Goal: Information Seeking & Learning: Learn about a topic

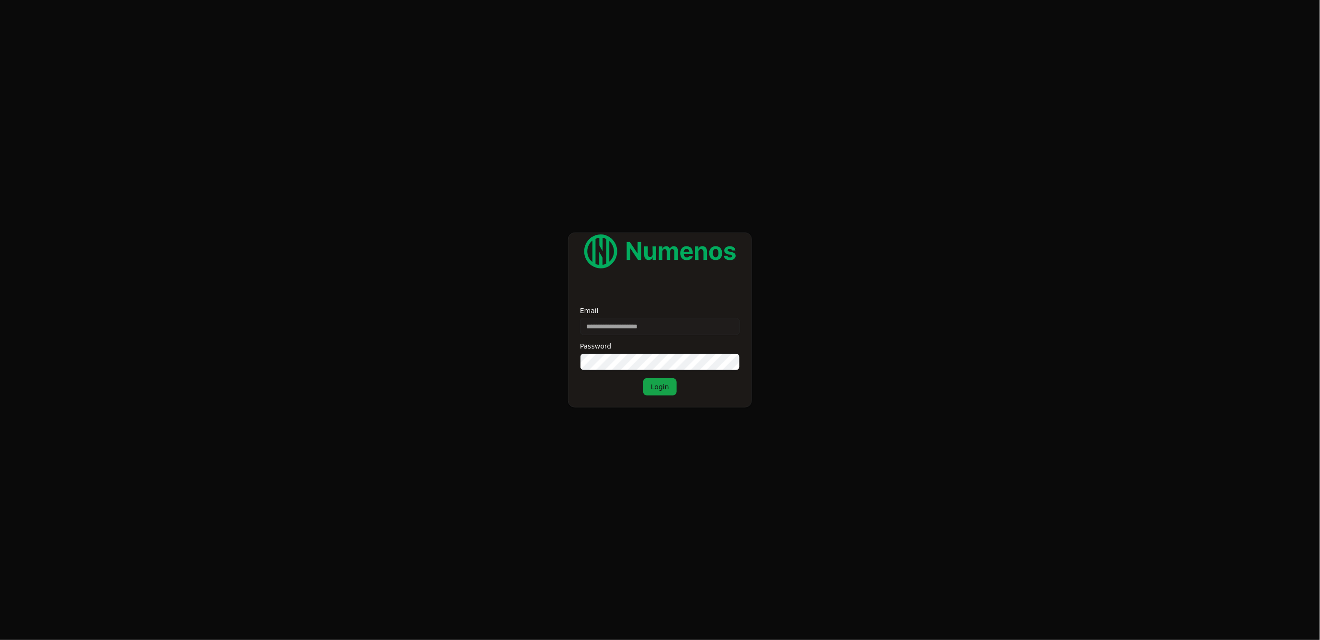
click at [610, 325] on input "Email" at bounding box center [660, 326] width 160 height 17
type input "**********"
click at [688, 391] on div "**********" at bounding box center [660, 351] width 160 height 88
click at [656, 381] on button "Login" at bounding box center [660, 386] width 34 height 17
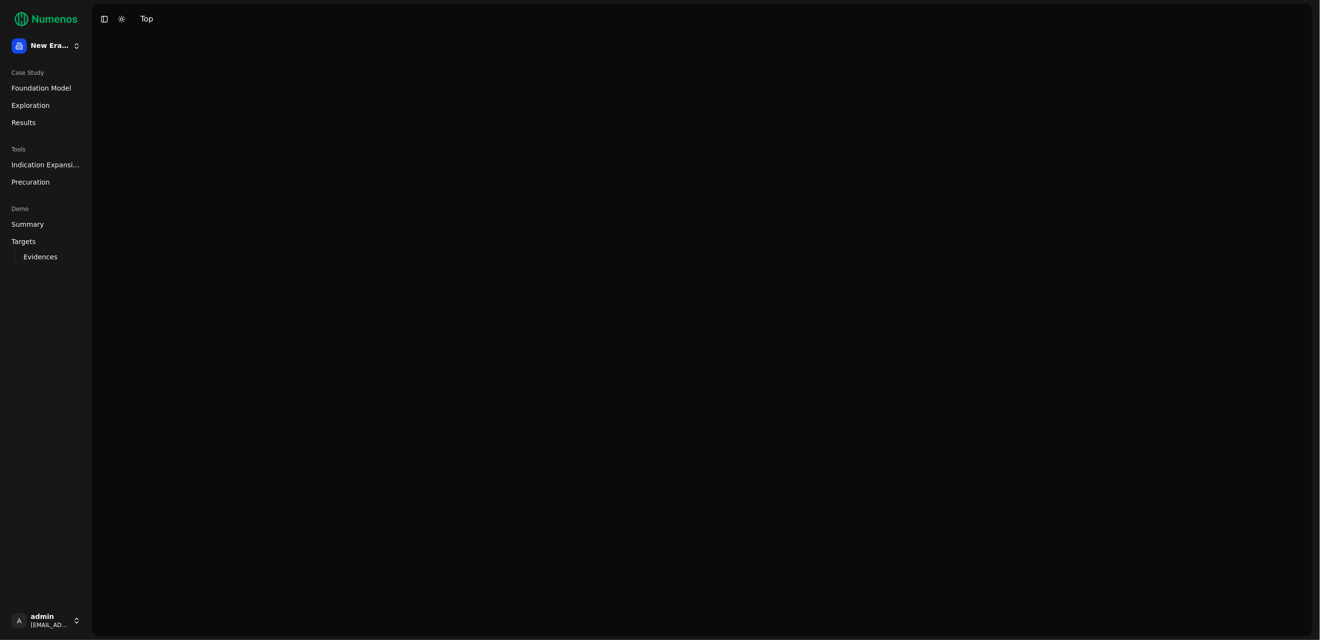
click at [43, 87] on span "Foundation Model" at bounding box center [41, 88] width 60 height 10
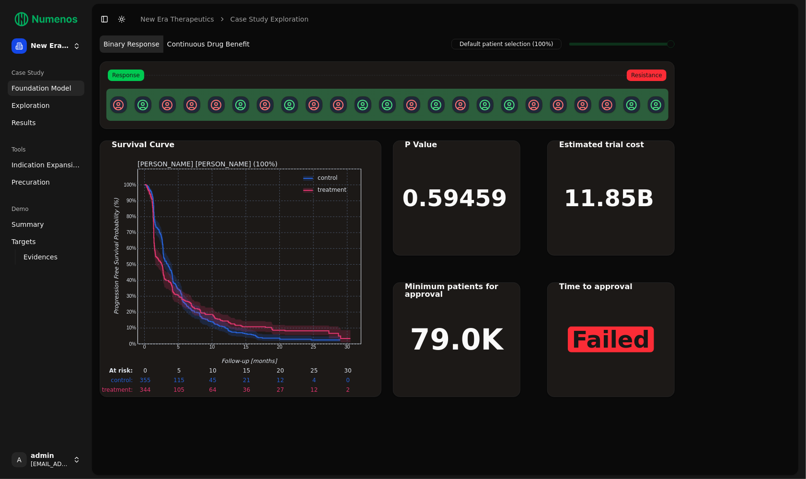
click at [211, 48] on button "Continuous Drug Benefit" at bounding box center [208, 43] width 90 height 17
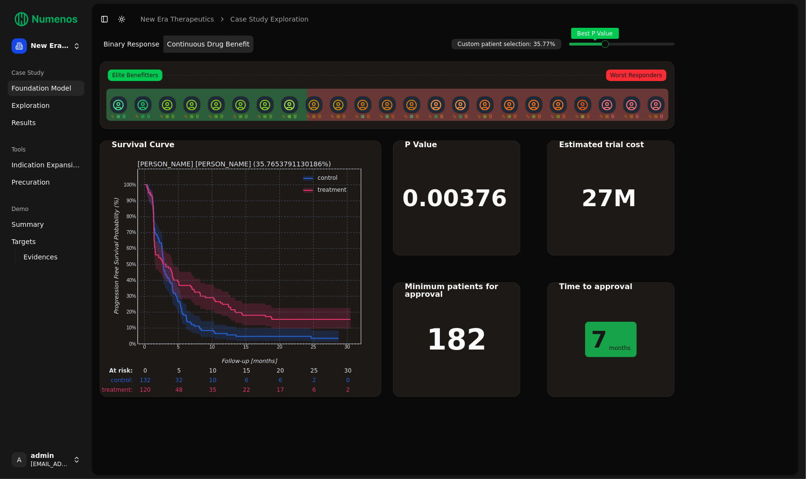
click at [143, 43] on button "Binary Response" at bounding box center [132, 43] width 64 height 17
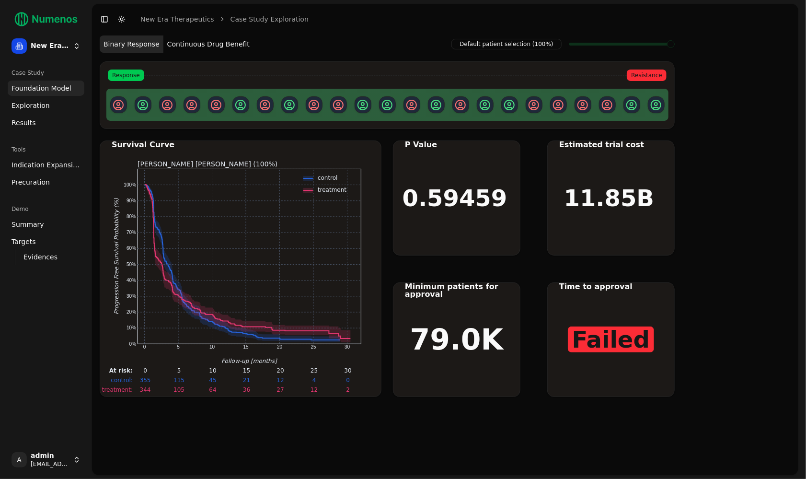
click at [228, 43] on button "Continuous Drug Benefit" at bounding box center [208, 43] width 90 height 17
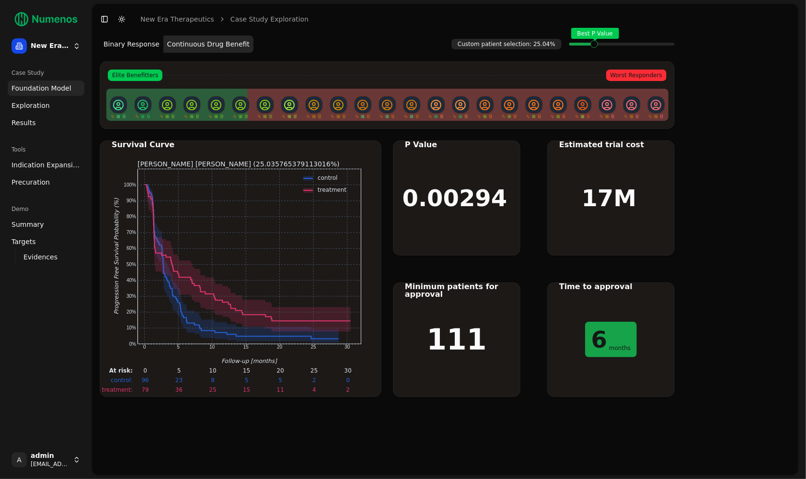
click at [592, 40] on div "Best P Value" at bounding box center [621, 43] width 105 height 19
click at [42, 108] on span "Exploration" at bounding box center [30, 106] width 38 height 10
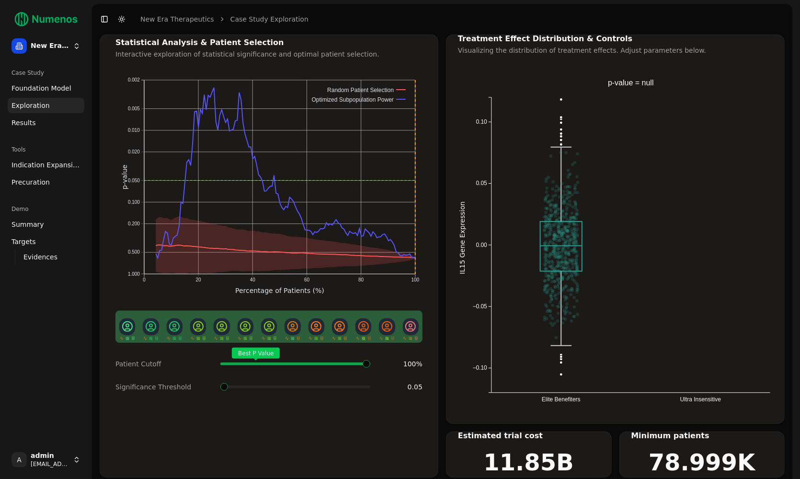
click at [41, 89] on span "Foundation Model" at bounding box center [41, 88] width 60 height 10
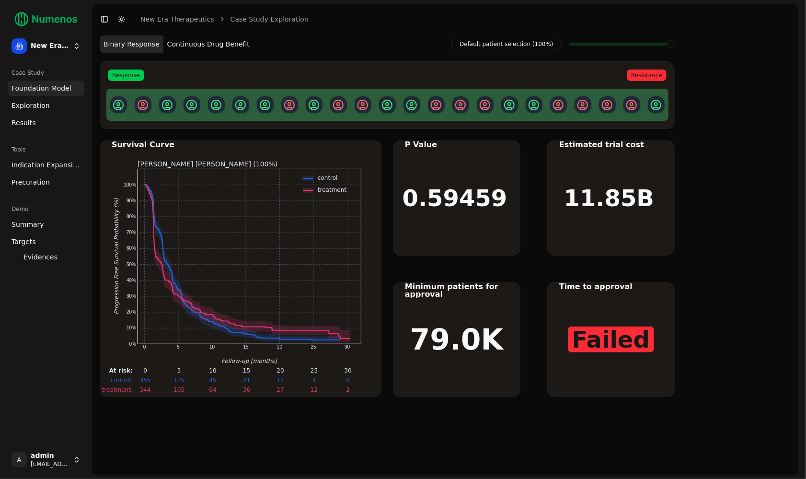
click at [18, 121] on span "Results" at bounding box center [23, 123] width 24 height 10
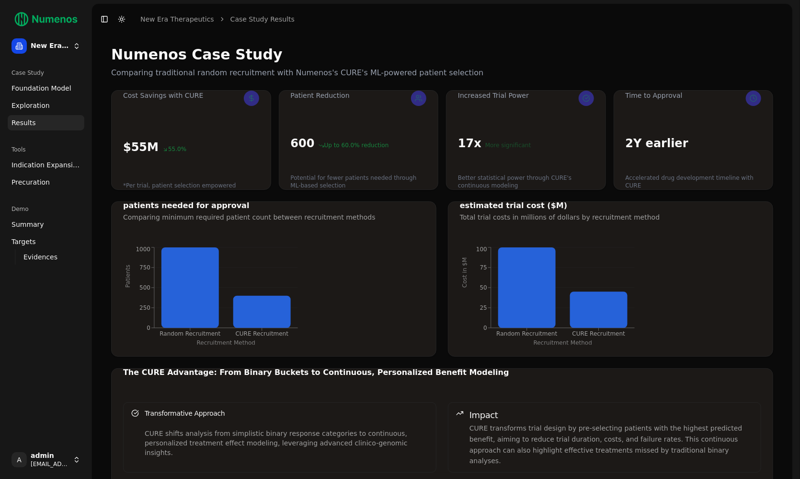
click at [43, 164] on span "Indication Expansion" at bounding box center [45, 165] width 69 height 10
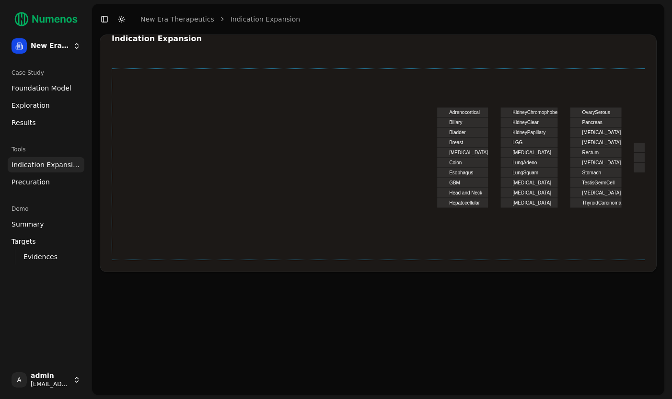
click at [590, 121] on div "Pancreas" at bounding box center [592, 122] width 20 height 5
click at [526, 151] on div "[MEDICAL_DATA]" at bounding box center [531, 152] width 39 height 5
click at [592, 122] on div "Pancreas" at bounding box center [592, 122] width 20 height 5
click at [461, 162] on div "Colon" at bounding box center [455, 162] width 12 height 5
click at [518, 154] on div "[MEDICAL_DATA]" at bounding box center [531, 152] width 39 height 5
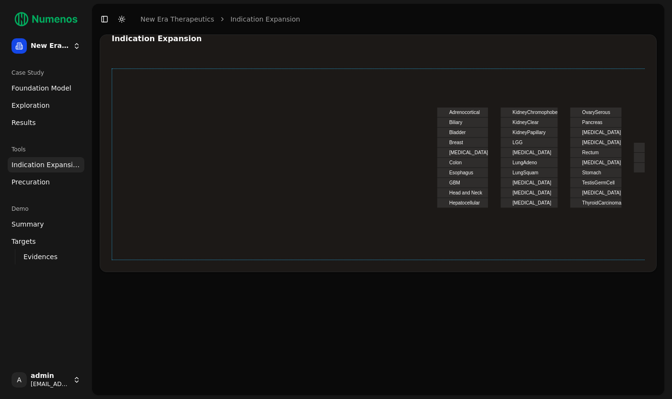
click at [229, 159] on div at bounding box center [399, 165] width 575 height 192
